Goal: Information Seeking & Learning: Learn about a topic

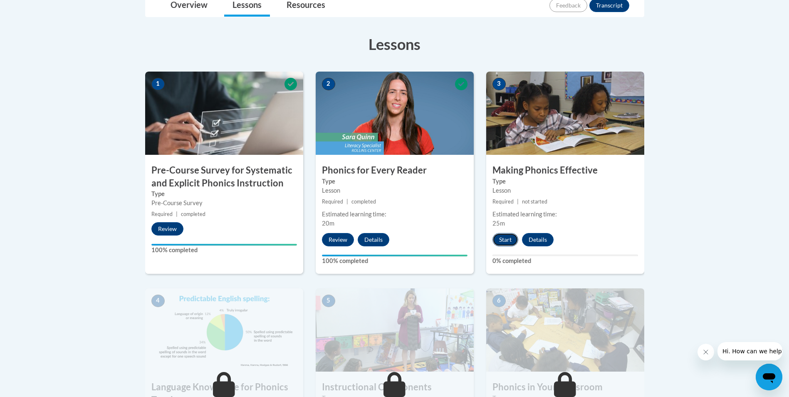
click at [504, 242] on button "Start" at bounding box center [505, 239] width 26 height 13
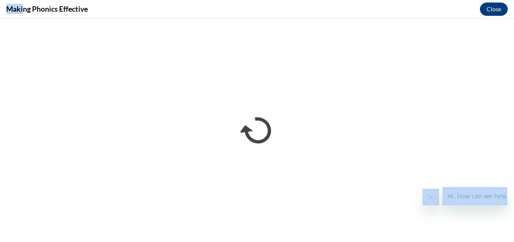
drag, startPoint x: 23, startPoint y: 4, endPoint x: -10, endPoint y: 0, distance: 33.1
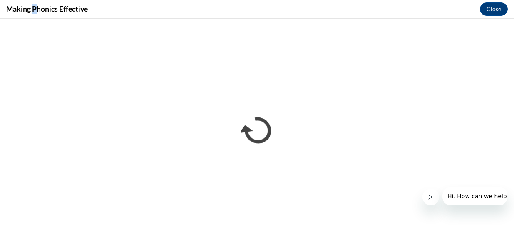
drag, startPoint x: 39, startPoint y: 3, endPoint x: 34, endPoint y: 3, distance: 4.6
click at [34, 3] on div "Making Phonics Effective Close" at bounding box center [257, 9] width 514 height 19
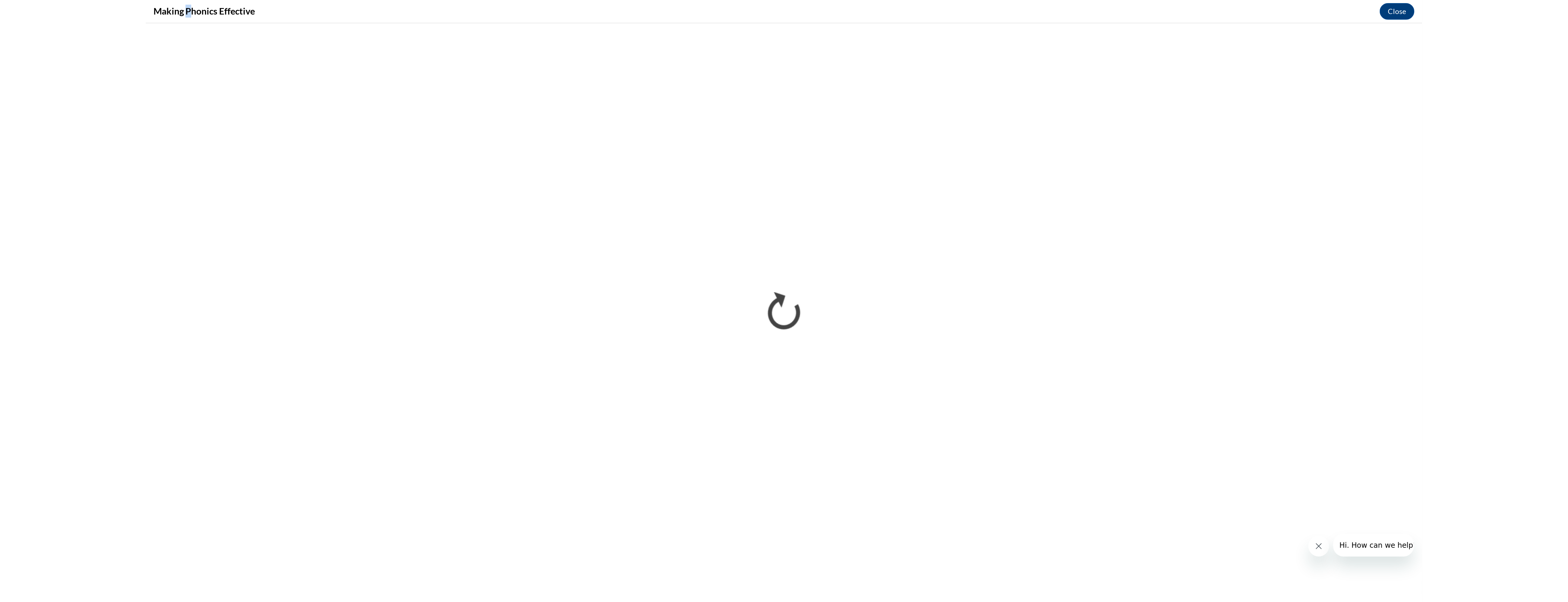
scroll to position [77, 0]
